Goal: Task Accomplishment & Management: Complete application form

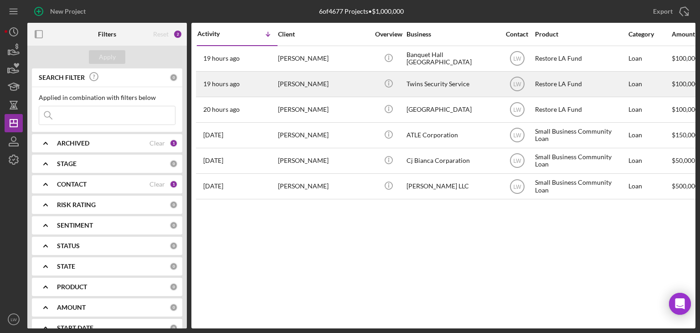
click at [302, 88] on div "[PERSON_NAME]" at bounding box center [323, 84] width 91 height 24
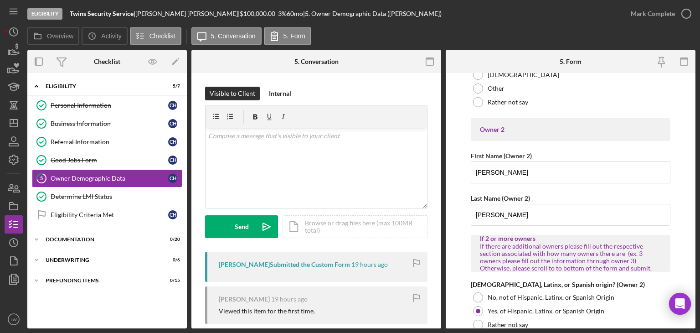
scroll to position [957, 0]
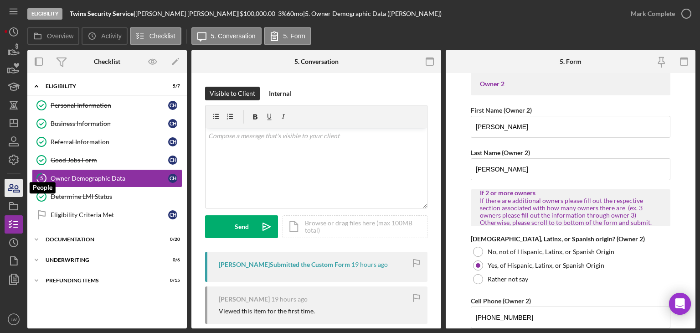
click at [14, 185] on icon "button" at bounding box center [13, 187] width 23 height 23
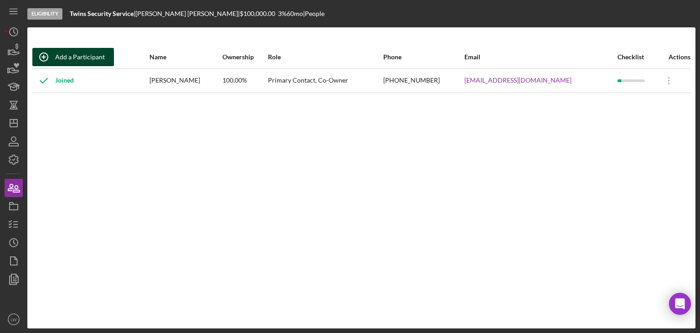
click at [80, 53] on div "Add a Participant" at bounding box center [80, 57] width 50 height 18
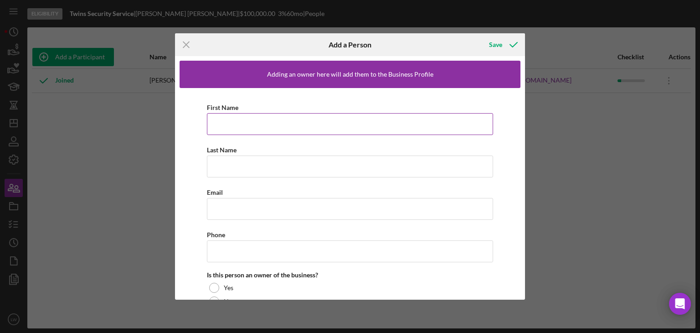
click at [242, 129] on input "First Name" at bounding box center [350, 124] width 286 height 22
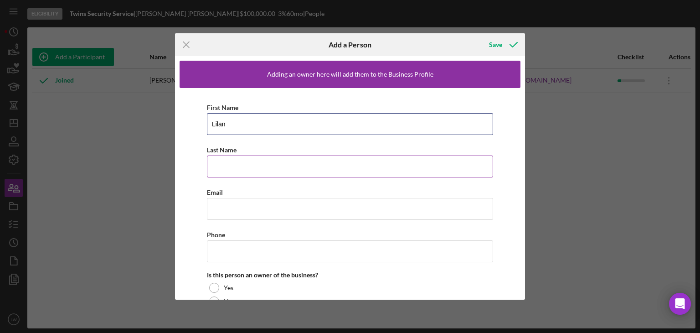
type input "Lilan"
click at [262, 161] on input "Last Name" at bounding box center [350, 166] width 286 height 22
type input "[PERSON_NAME]"
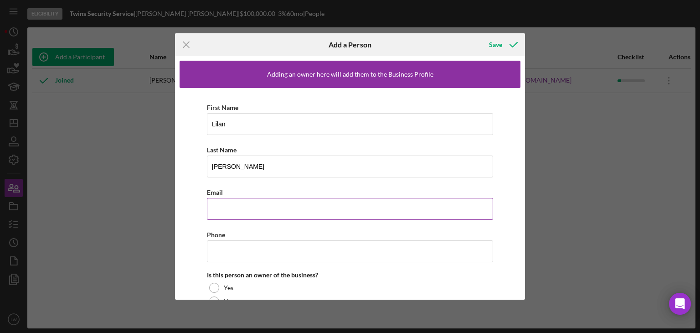
click at [255, 201] on input "Email" at bounding box center [350, 209] width 286 height 22
paste input "[EMAIL_ADDRESS][DOMAIN_NAME]"
type input "[EMAIL_ADDRESS][DOMAIN_NAME]"
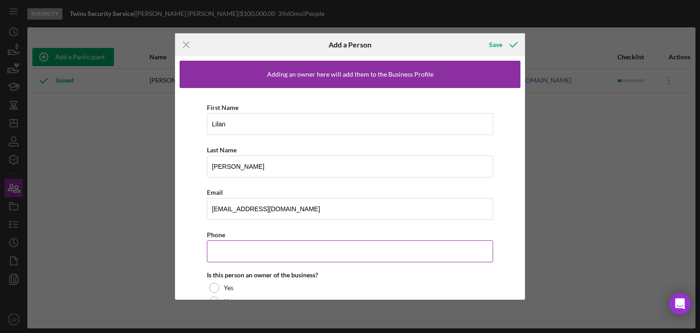
click at [231, 255] on input "Phone" at bounding box center [350, 251] width 286 height 22
paste input "[PHONE_NUMBER]"
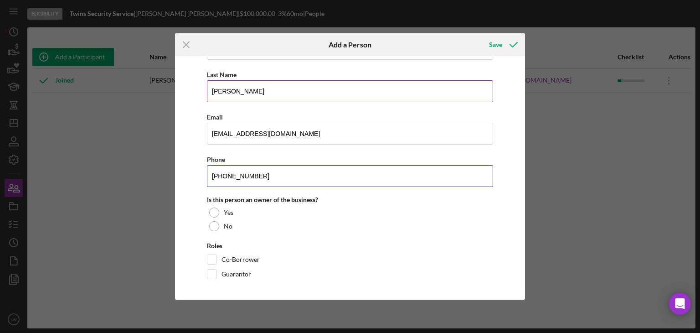
scroll to position [76, 0]
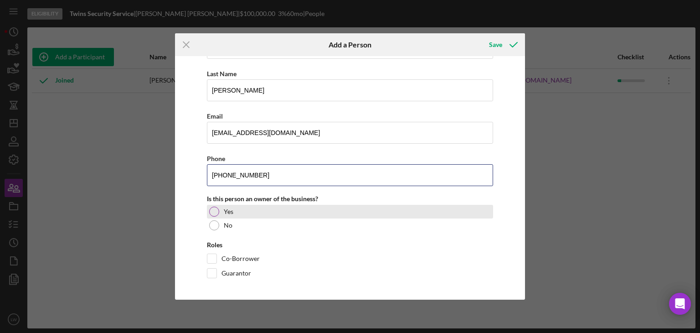
type input "[PHONE_NUMBER]"
click at [232, 211] on label "Yes" at bounding box center [229, 211] width 10 height 7
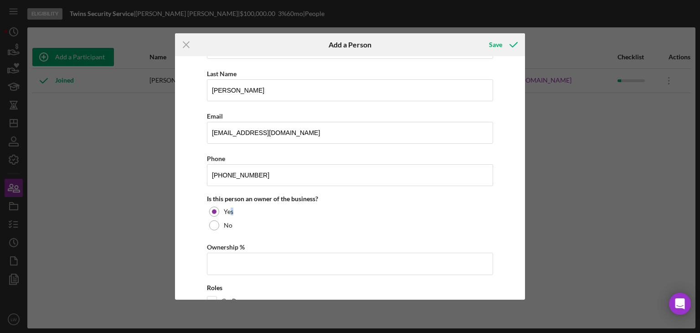
scroll to position [118, 0]
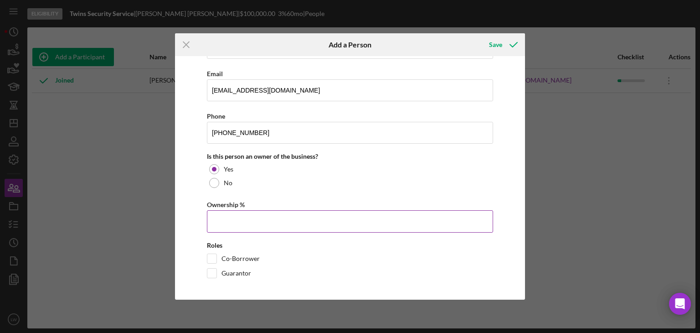
click at [258, 226] on input "Ownership %" at bounding box center [350, 221] width 286 height 22
type input "50.00%"
click at [214, 257] on input "Co-Borrower" at bounding box center [211, 258] width 9 height 9
checkbox input "true"
click at [493, 45] on div "Save" at bounding box center [495, 45] width 13 height 18
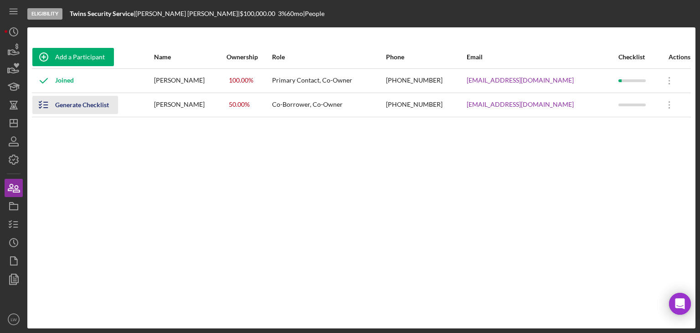
click at [80, 105] on div "Generate Checklist" at bounding box center [82, 105] width 54 height 18
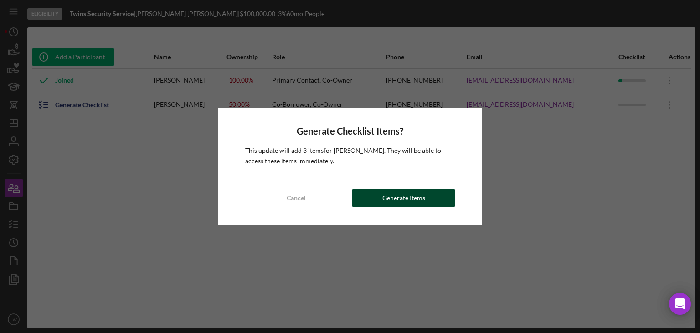
click at [426, 199] on button "Generate Items" at bounding box center [403, 198] width 102 height 18
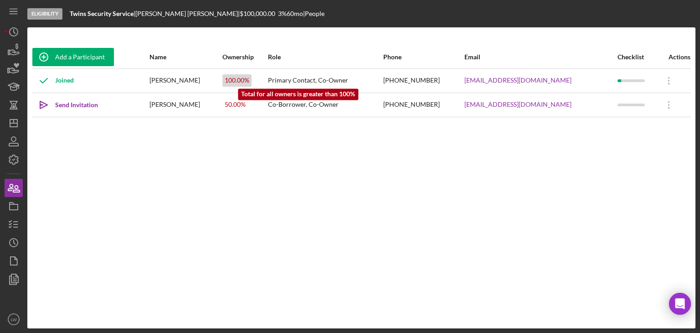
click at [251, 77] on div "100.00 %" at bounding box center [236, 80] width 29 height 12
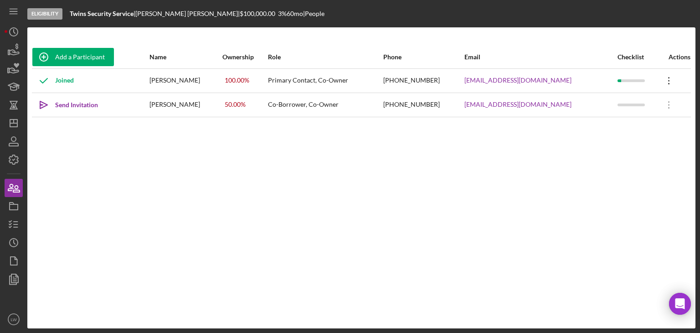
click at [666, 79] on icon "Icon/Overflow" at bounding box center [668, 80] width 23 height 23
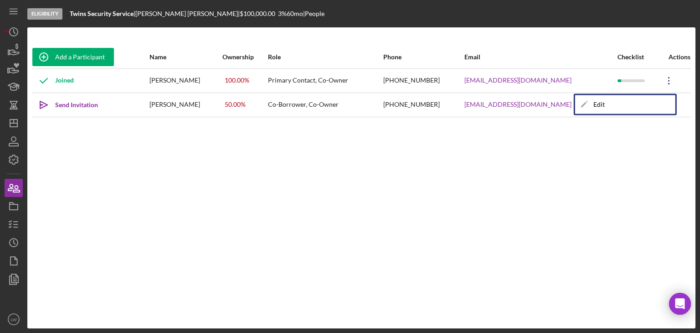
click at [465, 190] on div "Add a Participant Name Ownership Role Phone Email Checklist Actions Joined [PER…" at bounding box center [361, 178] width 668 height 264
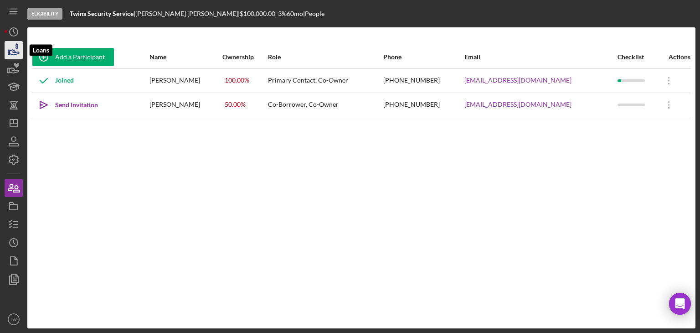
click at [14, 55] on icon "button" at bounding box center [15, 52] width 10 height 5
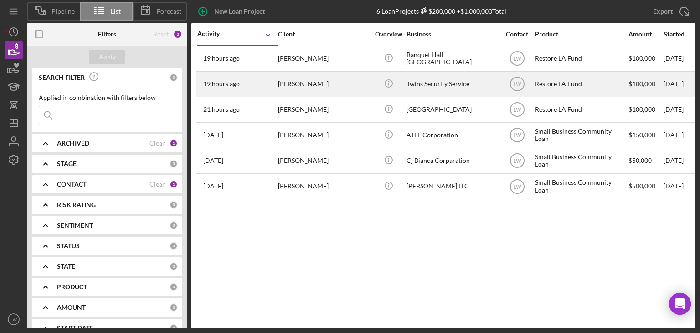
click at [343, 85] on div "[PERSON_NAME]" at bounding box center [323, 84] width 91 height 24
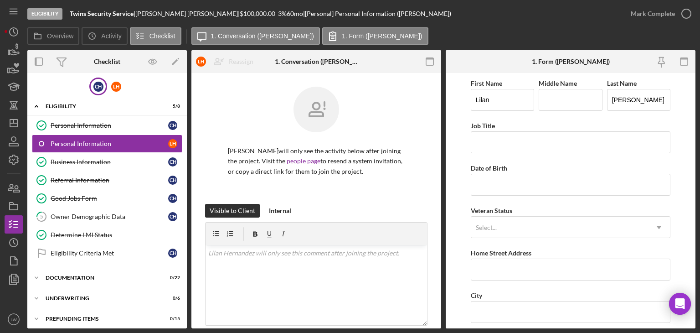
click at [93, 86] on div "C H" at bounding box center [98, 87] width 10 height 10
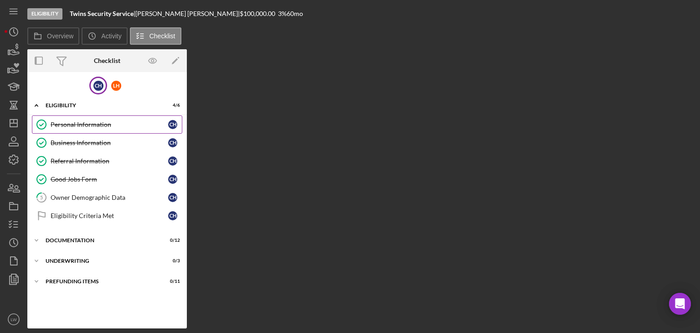
click at [92, 124] on div "Personal Information" at bounding box center [110, 124] width 118 height 7
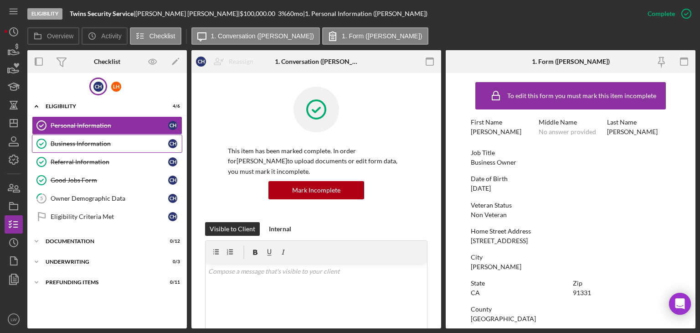
click at [101, 140] on div "Business Information" at bounding box center [110, 143] width 118 height 7
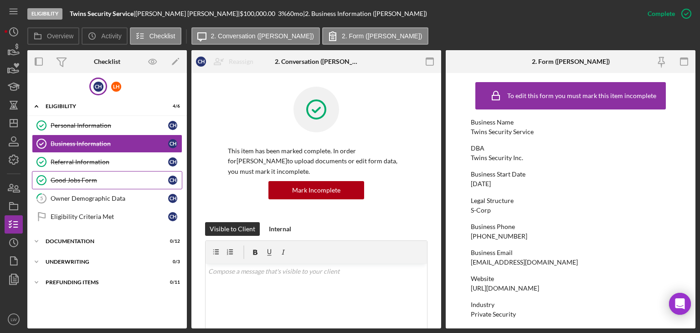
click at [117, 179] on div "Good Jobs Form" at bounding box center [110, 179] width 118 height 7
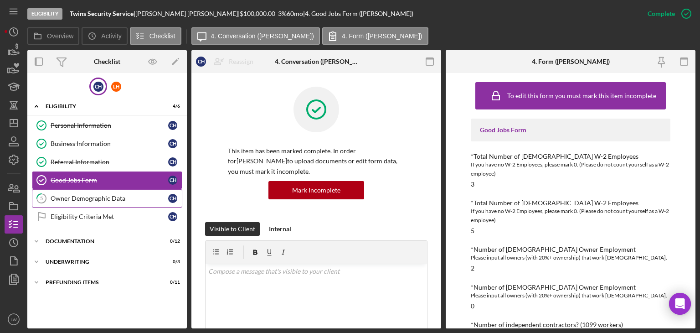
click at [134, 195] on div "Owner Demographic Data" at bounding box center [110, 198] width 118 height 7
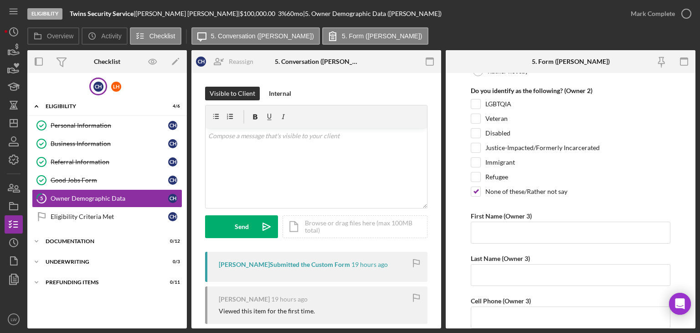
scroll to position [1367, 0]
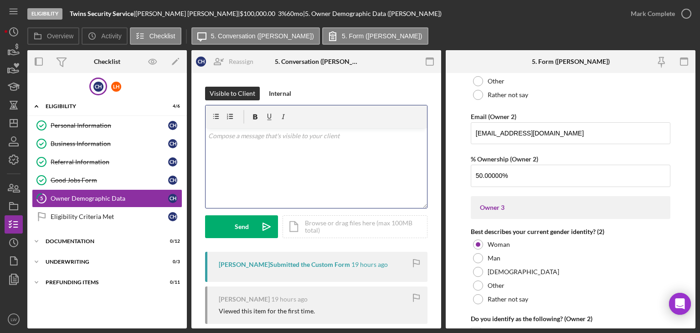
click at [312, 145] on div "v Color teal Color pink Remove color Add row above Add row below Add column bef…" at bounding box center [315, 168] width 221 height 80
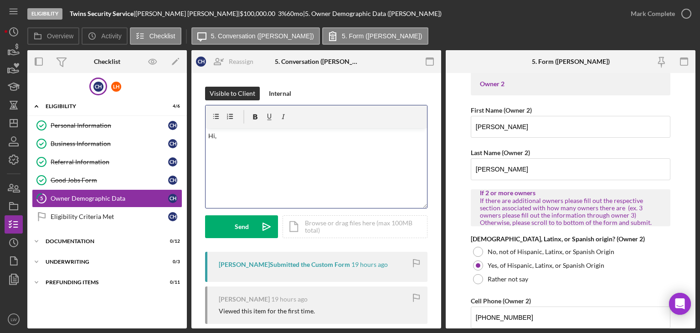
scroll to position [729, 0]
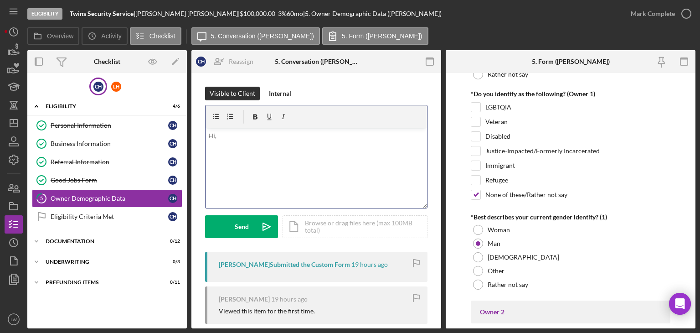
drag, startPoint x: 219, startPoint y: 134, endPoint x: 202, endPoint y: 135, distance: 16.4
click at [203, 135] on div "Visible to Client Internal v Color teal Color pink Remove color Add row above A…" at bounding box center [316, 229] width 250 height 313
click at [117, 85] on div "L H" at bounding box center [116, 87] width 10 height 10
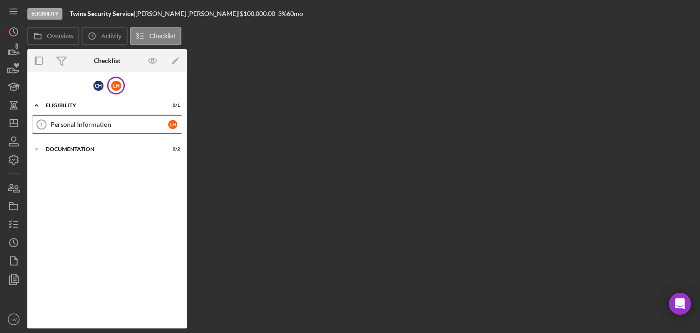
click at [125, 123] on div "Personal Information" at bounding box center [110, 124] width 118 height 7
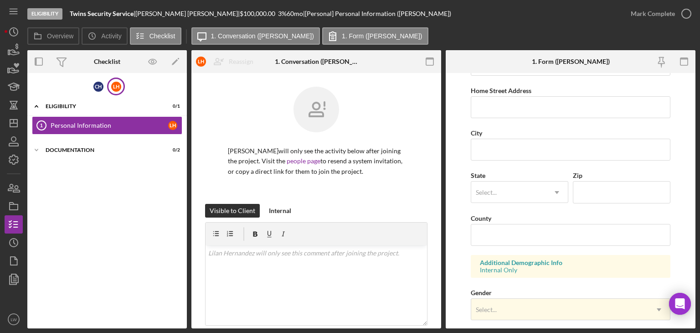
scroll to position [273, 0]
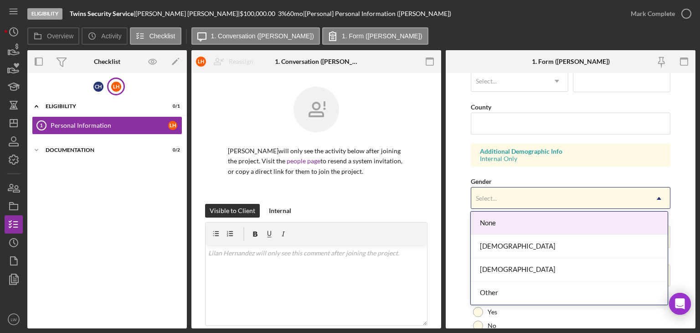
click at [541, 198] on div "Select..." at bounding box center [559, 198] width 177 height 21
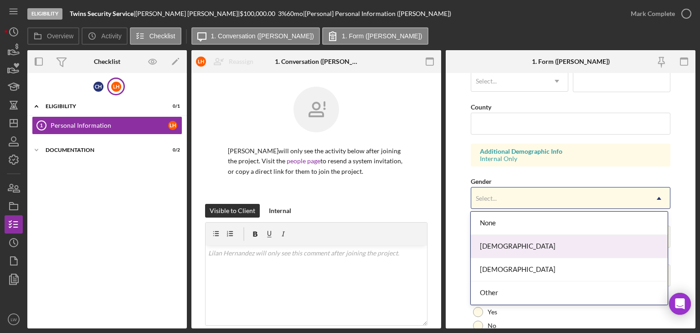
click at [507, 248] on div "[DEMOGRAPHIC_DATA]" at bounding box center [569, 246] width 197 height 23
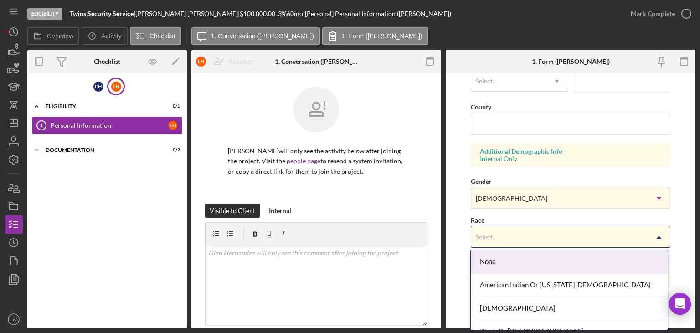
click at [507, 243] on div "Select..." at bounding box center [559, 236] width 177 height 21
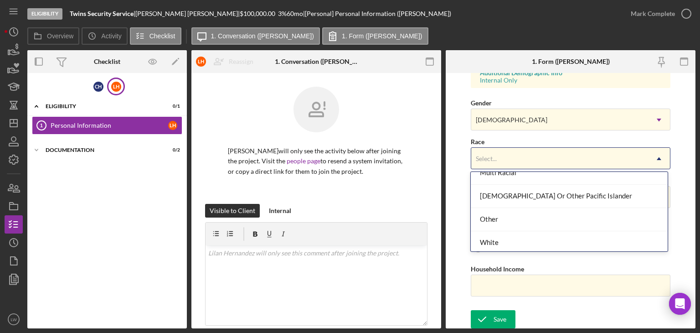
scroll to position [106, 0]
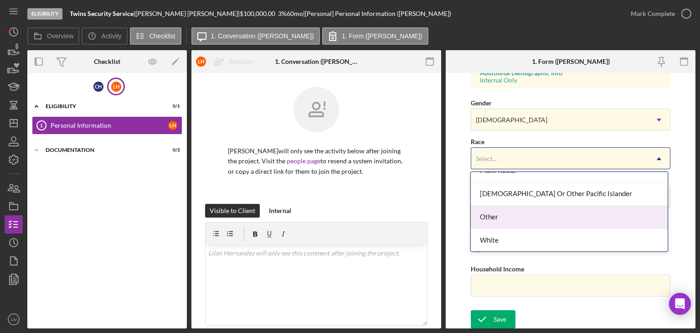
click at [530, 214] on div "Other" at bounding box center [569, 216] width 197 height 23
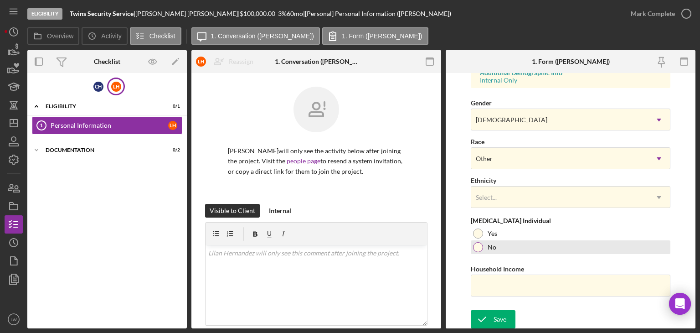
click at [472, 243] on div "No" at bounding box center [571, 247] width 200 height 14
click at [489, 196] on div "Select..." at bounding box center [486, 197] width 21 height 7
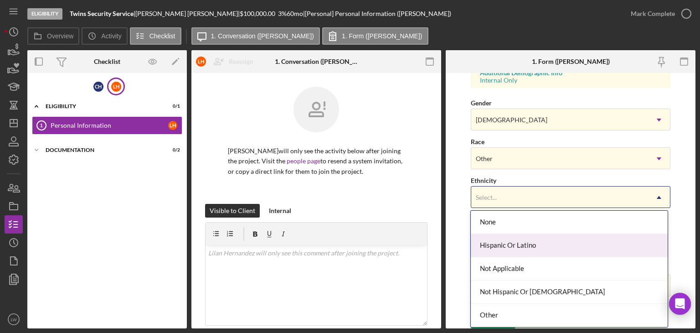
click at [523, 249] on div "Hispanic Or Latino" at bounding box center [569, 245] width 197 height 23
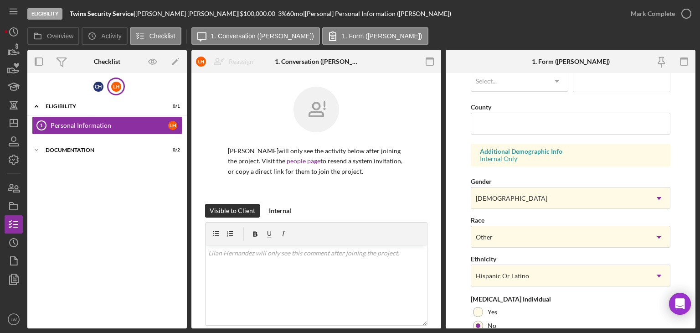
scroll to position [352, 0]
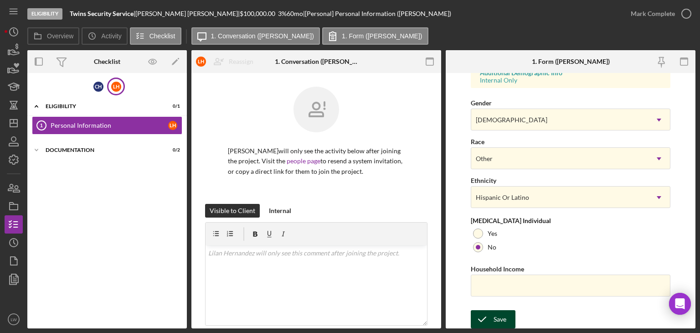
click at [494, 314] on div "Save" at bounding box center [499, 319] width 13 height 18
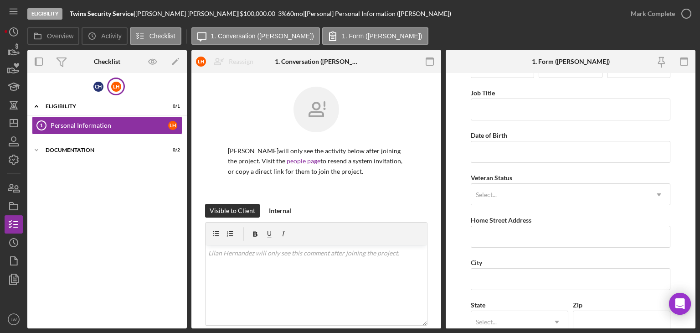
scroll to position [0, 0]
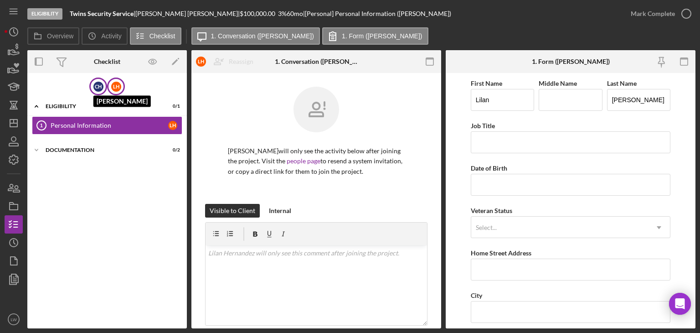
click at [94, 87] on div "C H" at bounding box center [98, 87] width 10 height 10
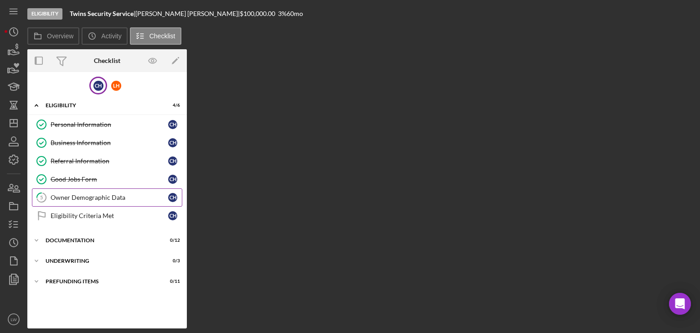
click at [112, 197] on div "Owner Demographic Data" at bounding box center [110, 197] width 118 height 7
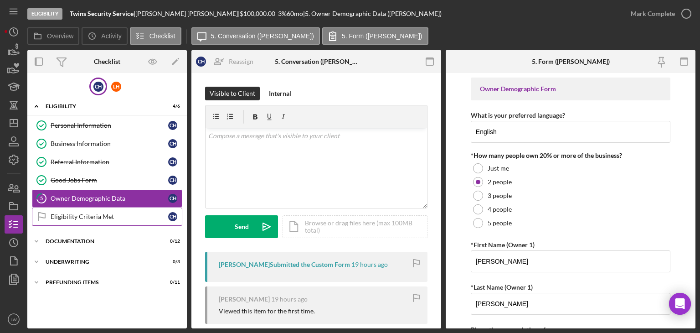
click at [89, 213] on div "Eligibility Criteria Met" at bounding box center [110, 216] width 118 height 7
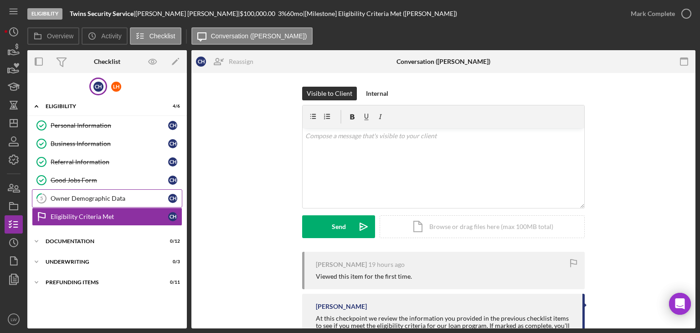
click at [80, 197] on div "Owner Demographic Data" at bounding box center [110, 198] width 118 height 7
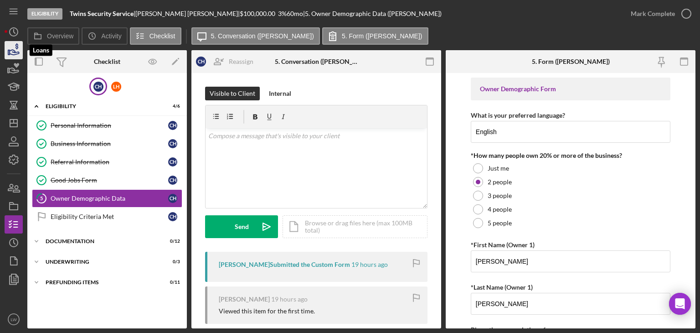
click at [10, 51] on polygon "button" at bounding box center [8, 52] width 1 height 5
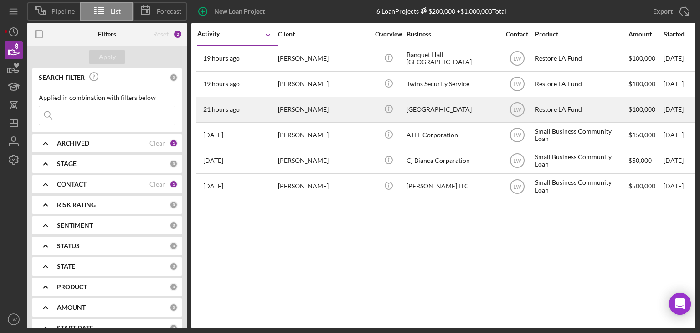
click at [321, 109] on div "[PERSON_NAME]" at bounding box center [323, 109] width 91 height 24
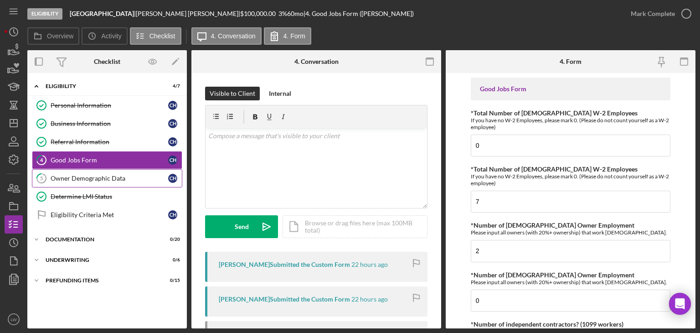
click at [94, 176] on div "Owner Demographic Data" at bounding box center [110, 177] width 118 height 7
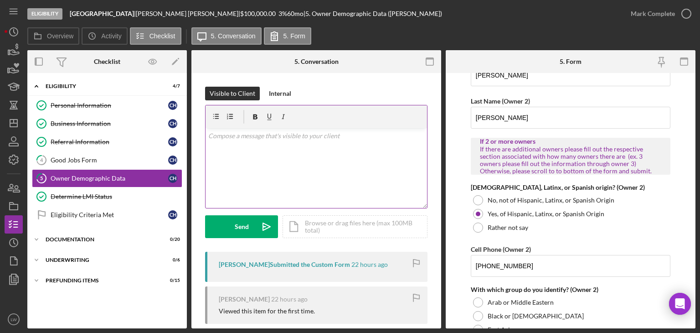
scroll to position [1002, 0]
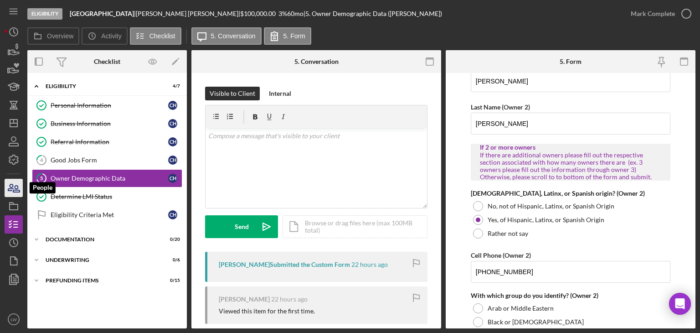
click at [13, 186] on icon "button" at bounding box center [10, 187] width 5 height 6
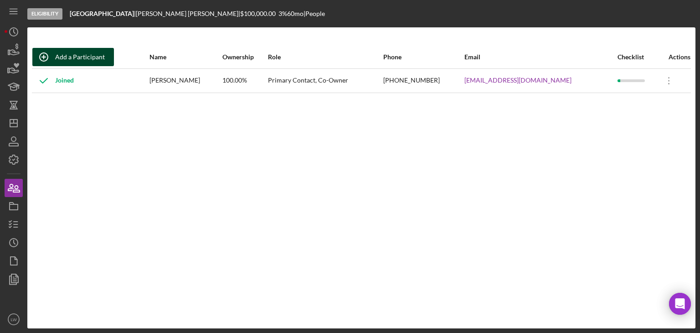
click at [64, 56] on div "Add a Participant" at bounding box center [80, 57] width 50 height 18
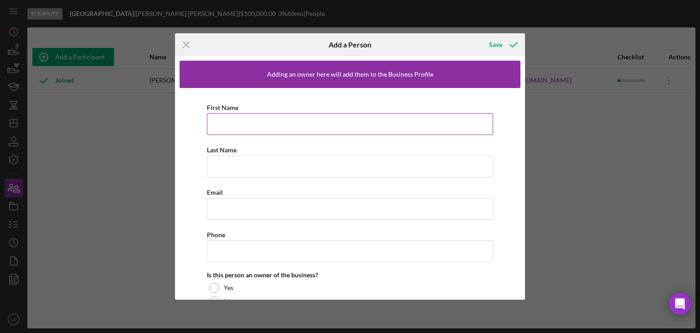
click at [275, 123] on input "First Name" at bounding box center [350, 124] width 286 height 22
type input "Lilan"
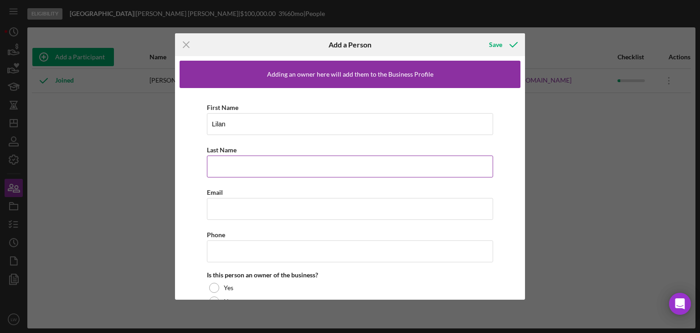
click at [248, 163] on input "Last Name" at bounding box center [350, 166] width 286 height 22
type input "[PERSON_NAME]"
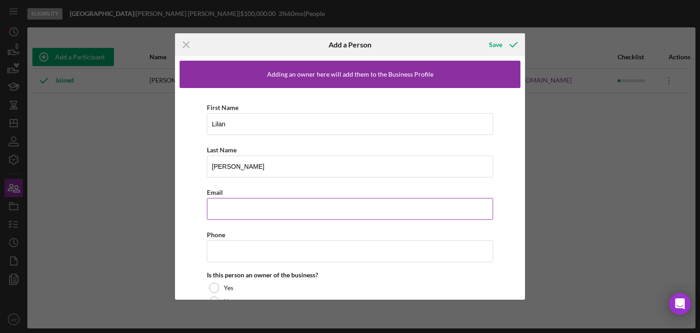
click at [266, 201] on input "Email" at bounding box center [350, 209] width 286 height 22
type input "l"
type input "[EMAIL_ADDRESS][DOMAIN_NAME]"
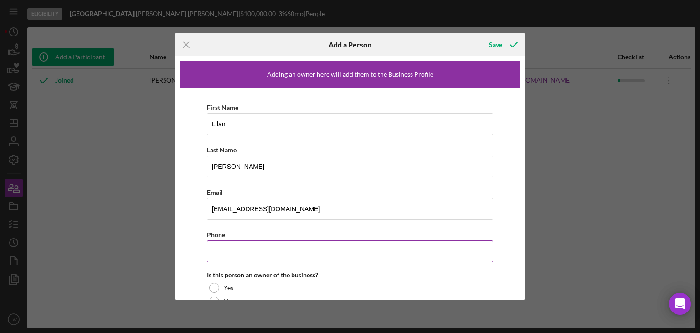
click at [284, 254] on input "Phone" at bounding box center [350, 251] width 286 height 22
click at [321, 244] on input "Phone" at bounding box center [350, 251] width 286 height 22
type input "[PHONE_NUMBER]"
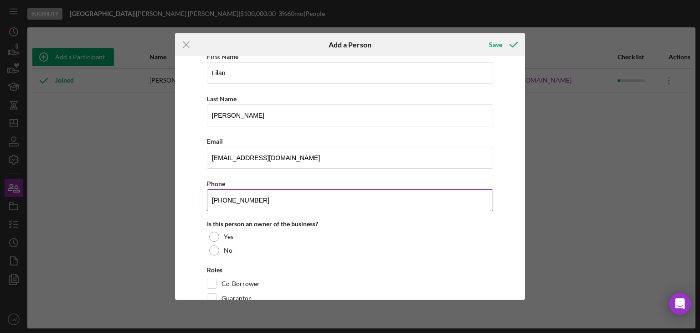
scroll to position [76, 0]
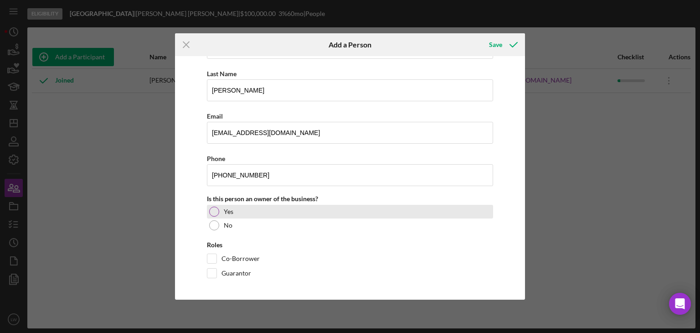
click at [213, 210] on div at bounding box center [214, 211] width 10 height 10
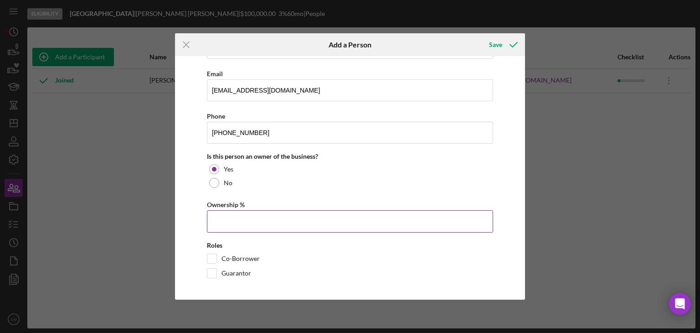
click at [231, 221] on input "Ownership %" at bounding box center [350, 221] width 286 height 22
type input "50.00%"
click at [211, 254] on input "Co-Borrower" at bounding box center [211, 258] width 9 height 9
checkbox input "true"
click at [497, 40] on div "Save" at bounding box center [495, 45] width 13 height 18
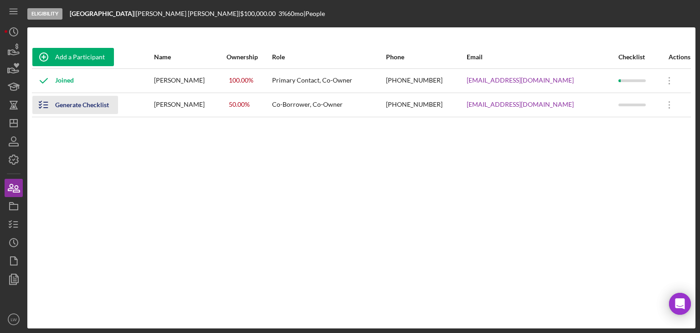
click at [89, 106] on div "Generate Checklist" at bounding box center [82, 105] width 54 height 18
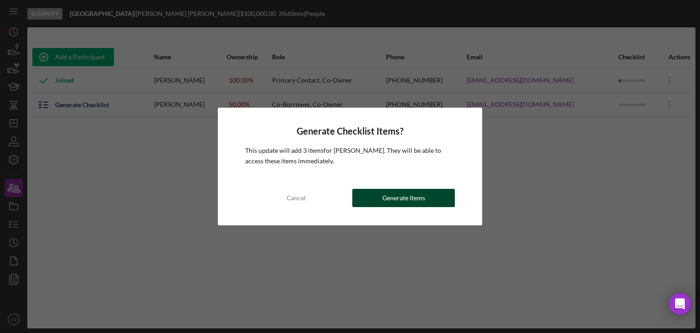
click at [426, 200] on button "Generate Items" at bounding box center [403, 198] width 102 height 18
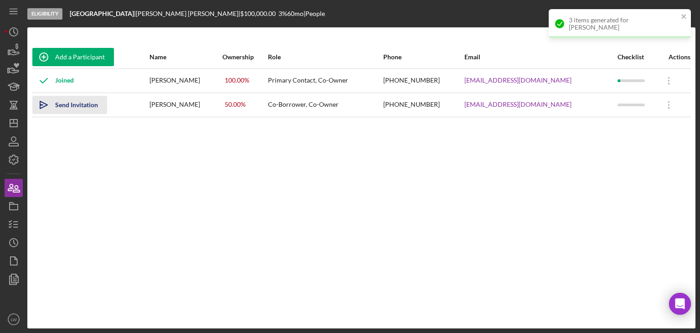
click at [73, 103] on div "Send Invitation" at bounding box center [76, 105] width 43 height 18
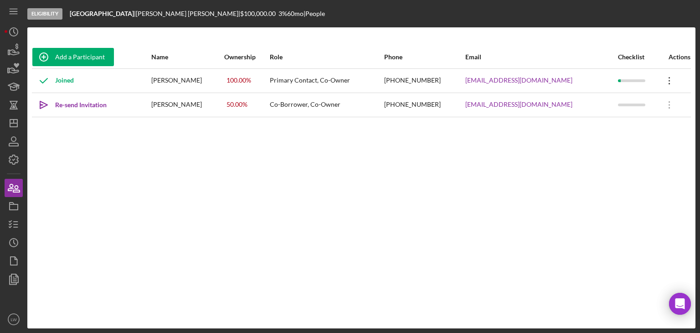
click at [668, 80] on icon at bounding box center [668, 80] width 1 height 7
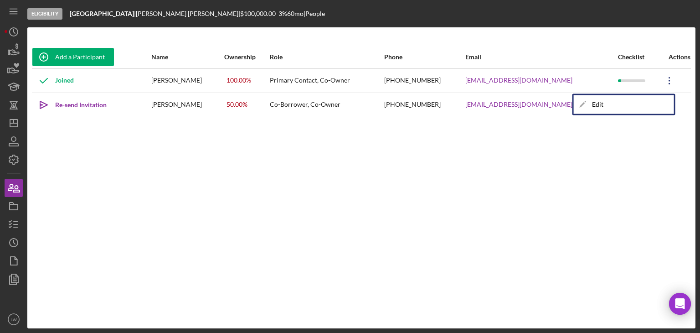
click at [579, 189] on div "Add a Participant Name Ownership Role Phone Email Checklist Actions Joined [PER…" at bounding box center [361, 178] width 668 height 264
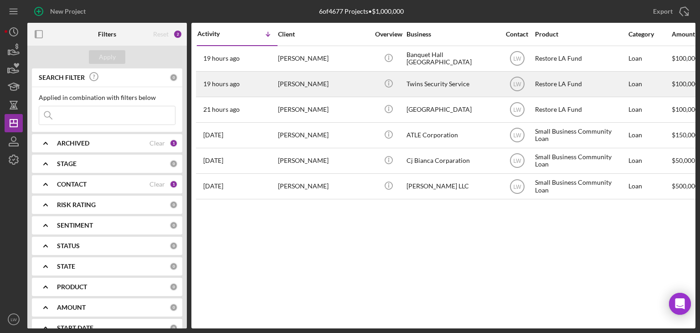
click at [308, 86] on div "[PERSON_NAME]" at bounding box center [323, 84] width 91 height 24
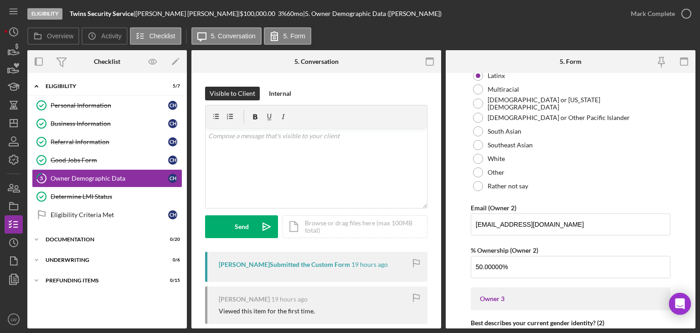
scroll to position [1367, 0]
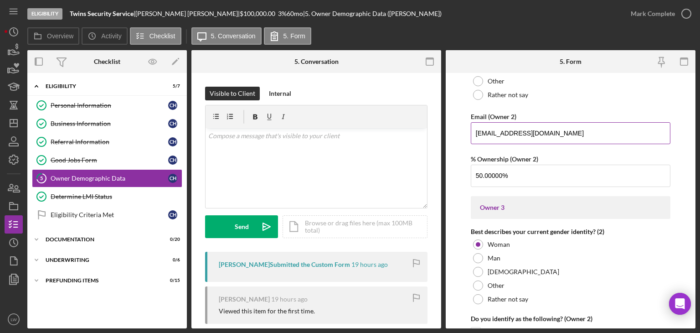
click at [512, 123] on input "[EMAIL_ADDRESS][DOMAIN_NAME]" at bounding box center [571, 133] width 200 height 22
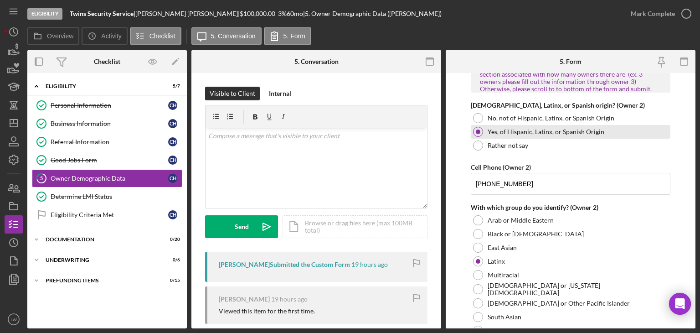
scroll to position [1048, 0]
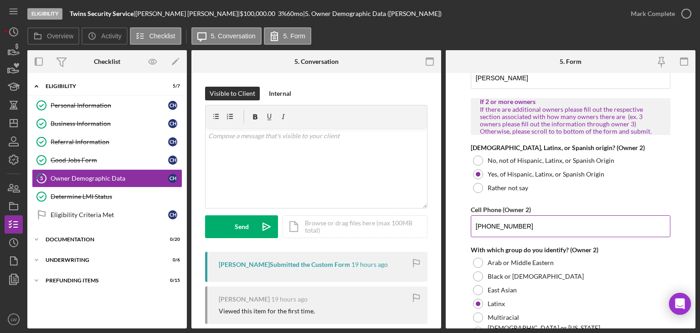
click at [515, 215] on input "[PHONE_NUMBER]" at bounding box center [571, 226] width 200 height 22
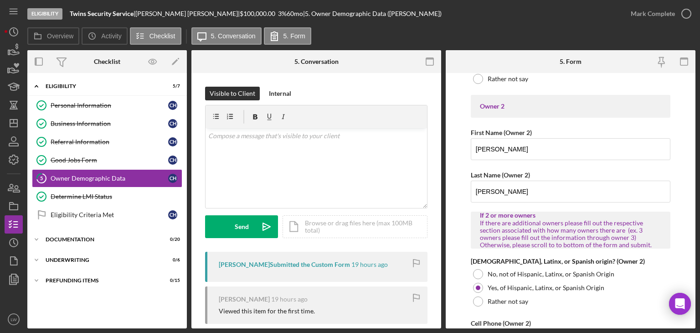
scroll to position [895, 0]
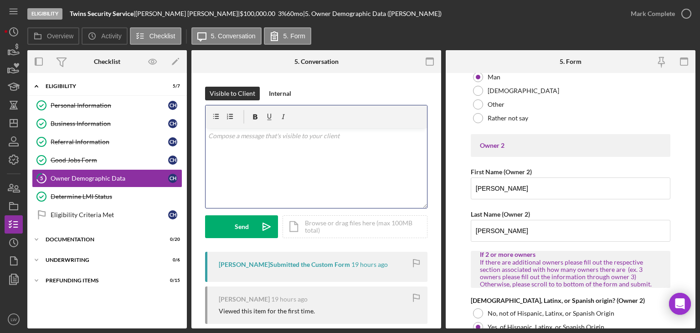
click at [322, 165] on div "v Color teal Color pink Remove color Add row above Add row below Add column bef…" at bounding box center [315, 168] width 221 height 80
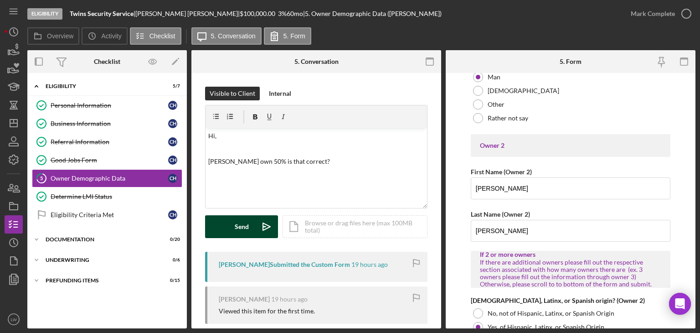
click at [250, 227] on button "Send Icon/icon-invite-send" at bounding box center [241, 226] width 73 height 23
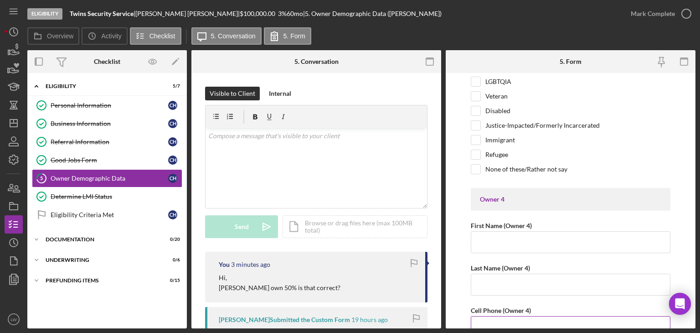
scroll to position [2460, 0]
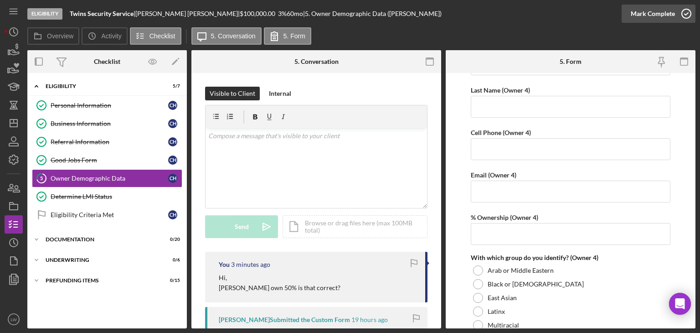
click at [677, 19] on icon "button" at bounding box center [686, 13] width 23 height 23
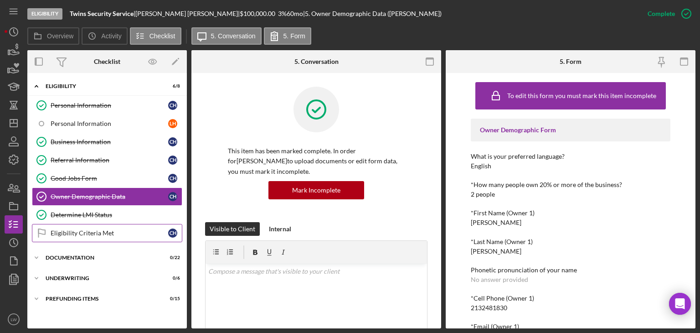
click at [88, 229] on div "Eligibility Criteria Met" at bounding box center [110, 232] width 118 height 7
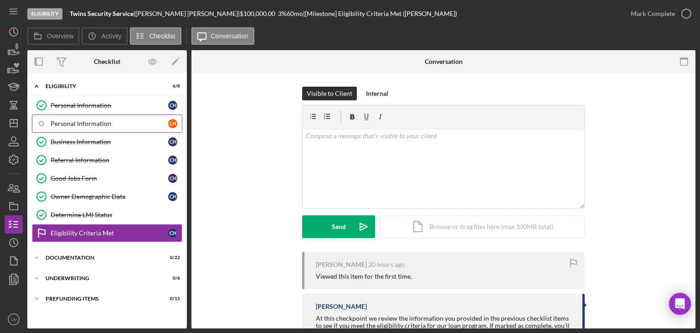
click at [116, 121] on div "Personal Information" at bounding box center [110, 123] width 118 height 7
